Goal: Find specific page/section: Find specific page/section

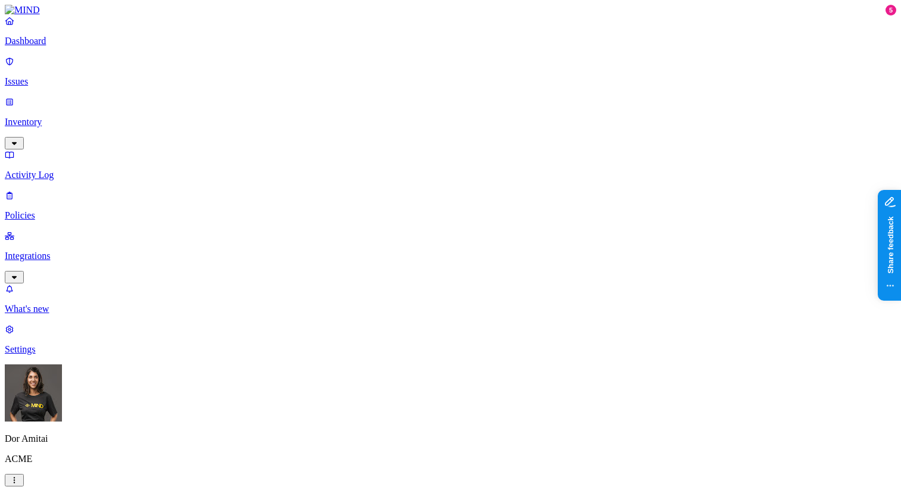
click at [61, 117] on p "Inventory" at bounding box center [450, 122] width 891 height 11
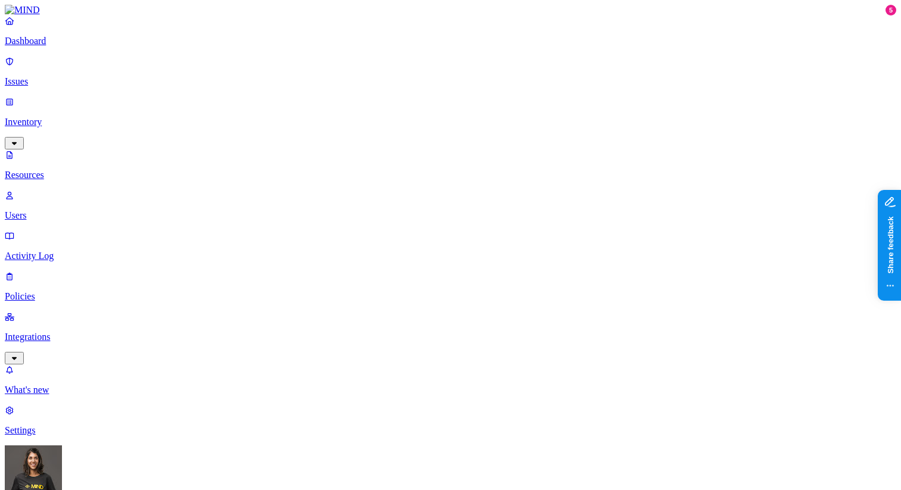
scroll to position [340, 0]
click at [71, 210] on p "Users" at bounding box center [450, 215] width 891 height 11
